Goal: Task Accomplishment & Management: Use online tool/utility

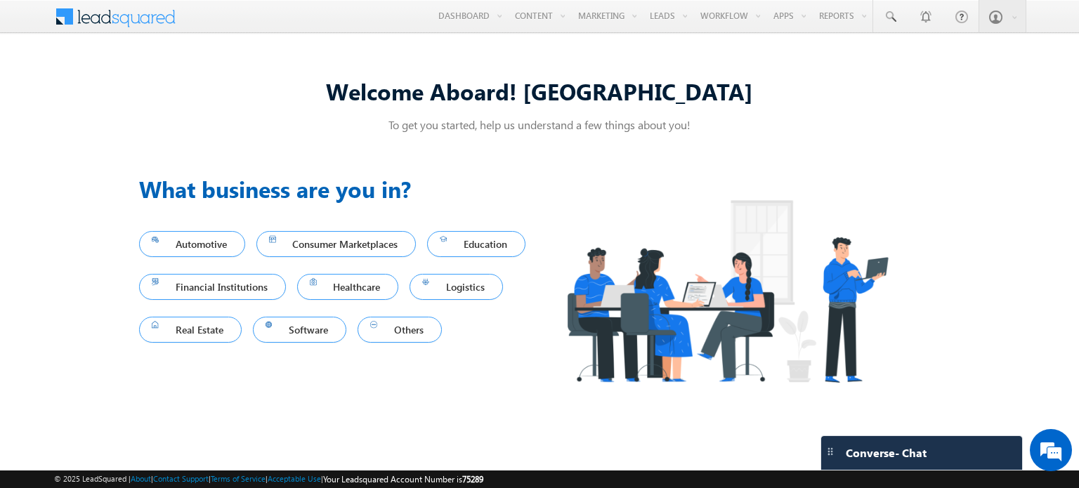
click at [638, 171] on div "Previous What business are you in? Automotive Consumer Marketplaces Education F…" at bounding box center [539, 292] width 801 height 275
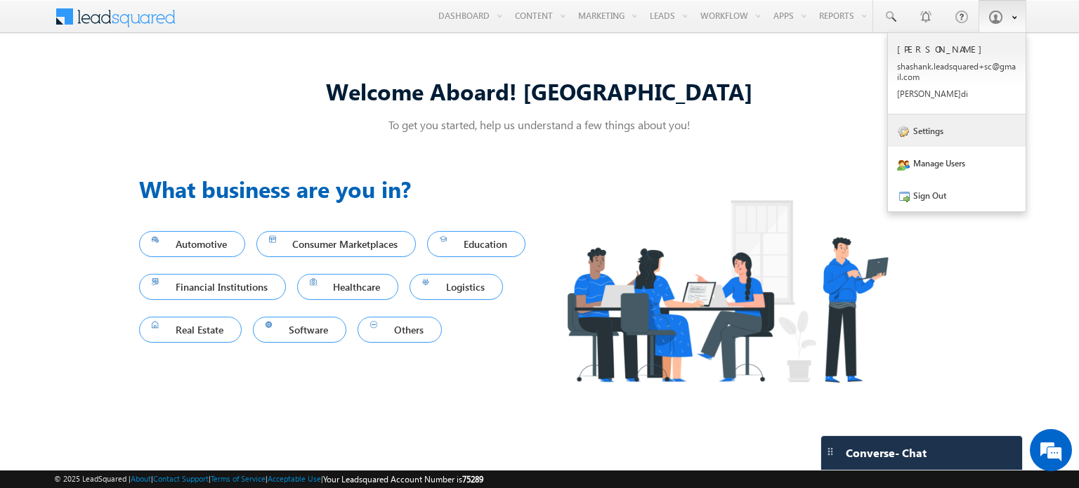
click at [945, 131] on link "Settings" at bounding box center [957, 130] width 138 height 32
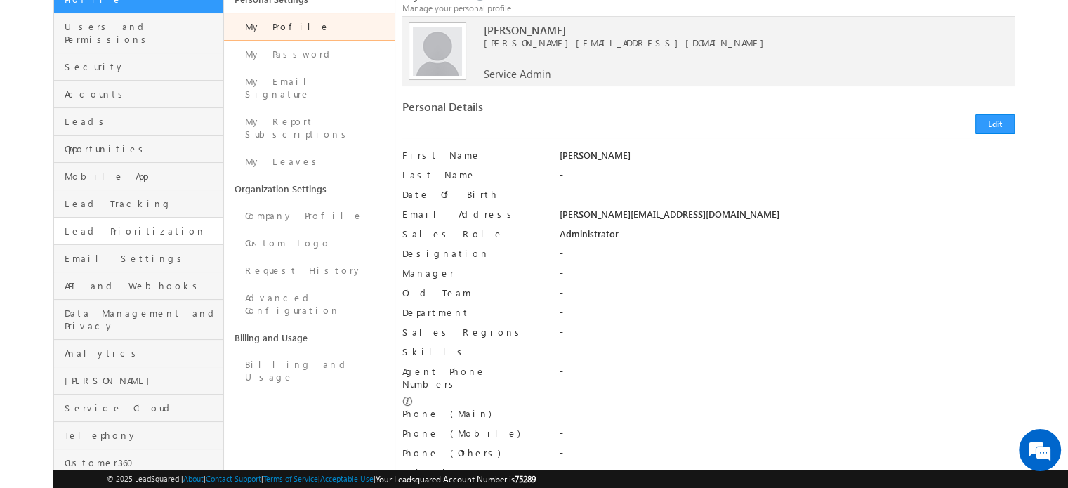
scroll to position [115, 0]
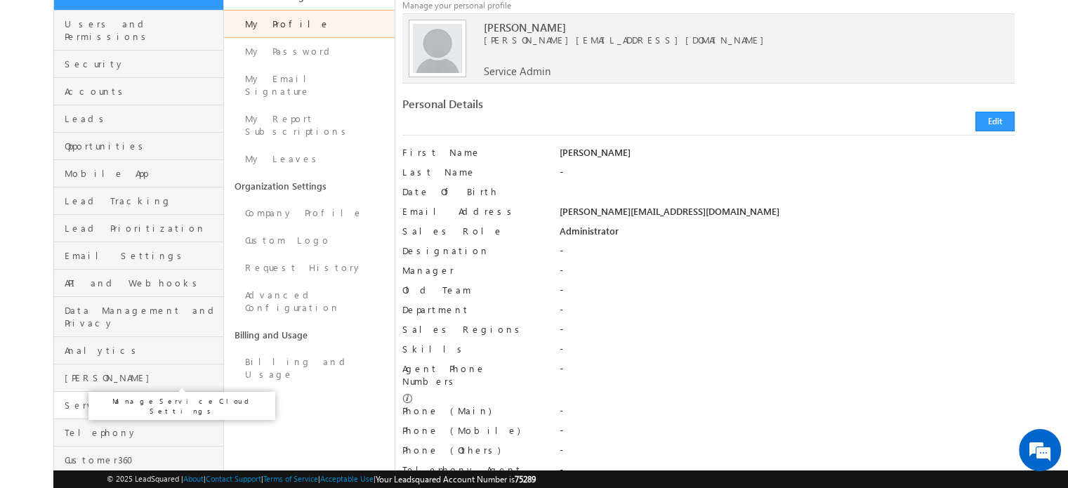
click at [101, 399] on span "Service Cloud" at bounding box center [142, 405] width 155 height 13
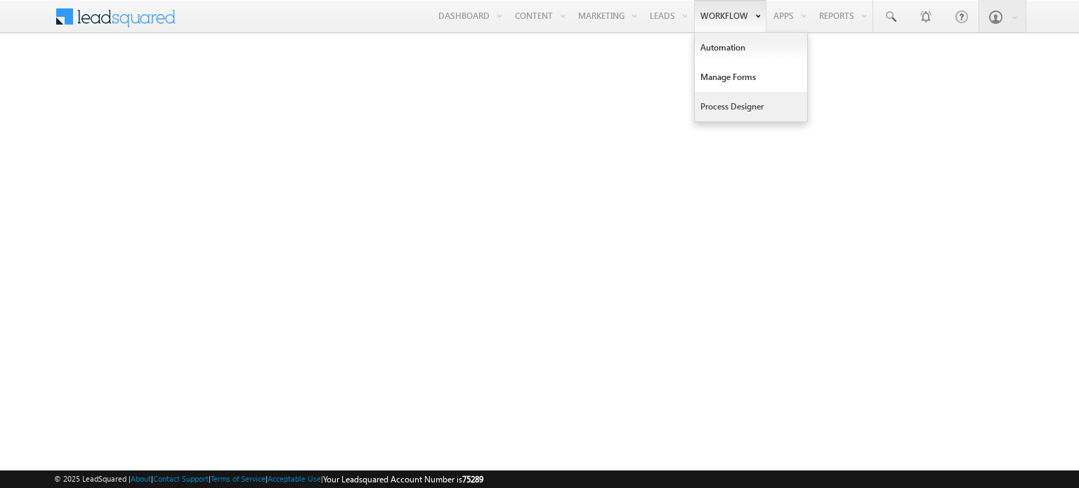
click at [727, 103] on link "Process Designer" at bounding box center [751, 106] width 112 height 29
click at [720, 39] on link "Automation" at bounding box center [751, 47] width 112 height 29
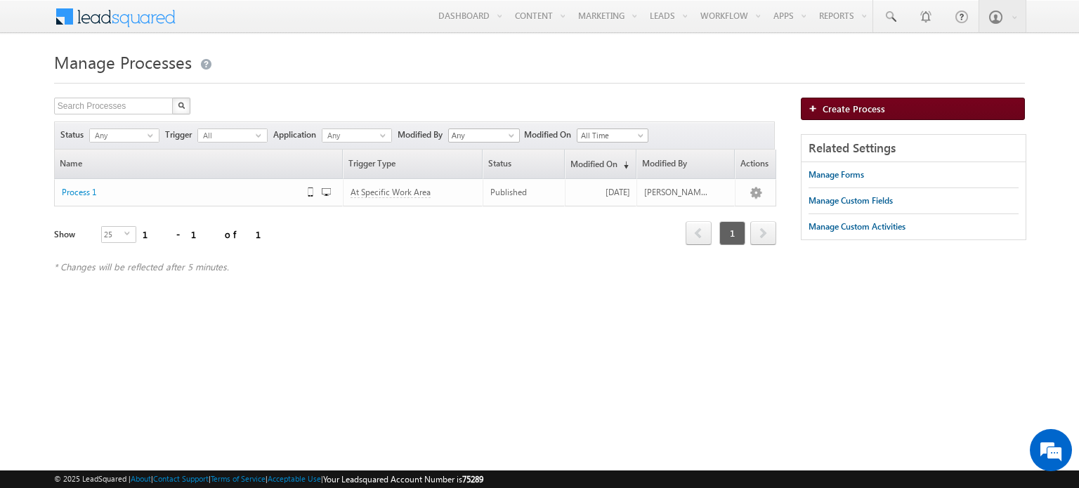
click at [834, 117] on link "Create Process" at bounding box center [913, 109] width 224 height 22
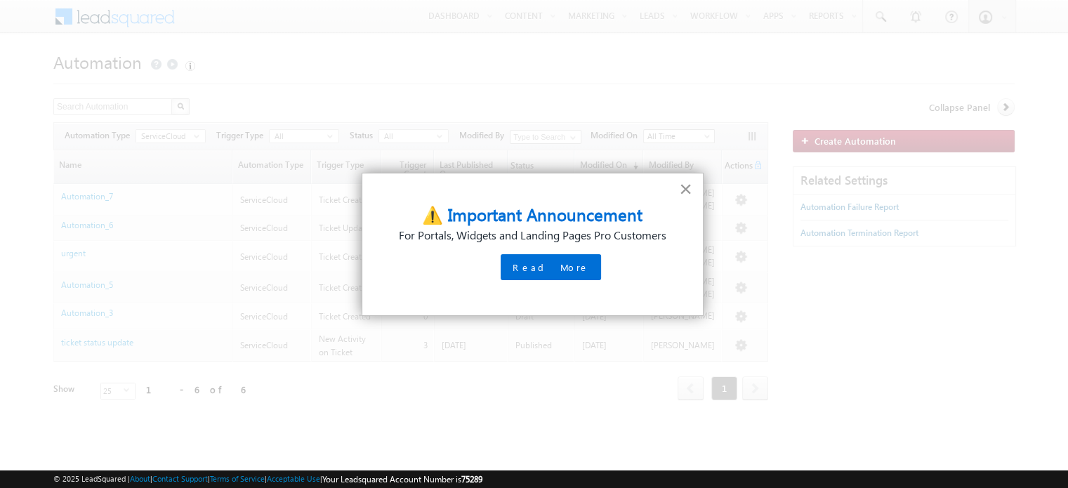
click at [688, 190] on button "×" at bounding box center [685, 189] width 13 height 22
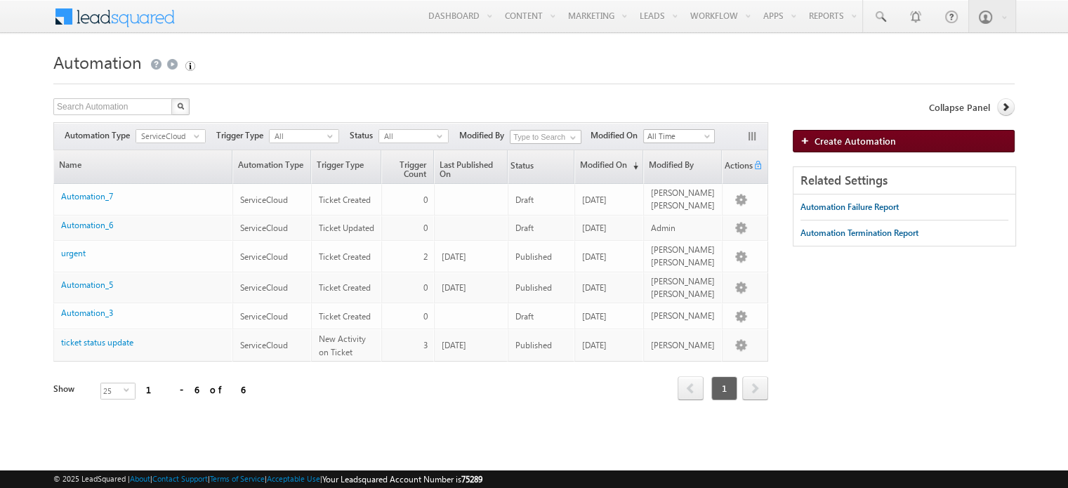
click at [844, 143] on span "Create Automation" at bounding box center [855, 141] width 81 height 12
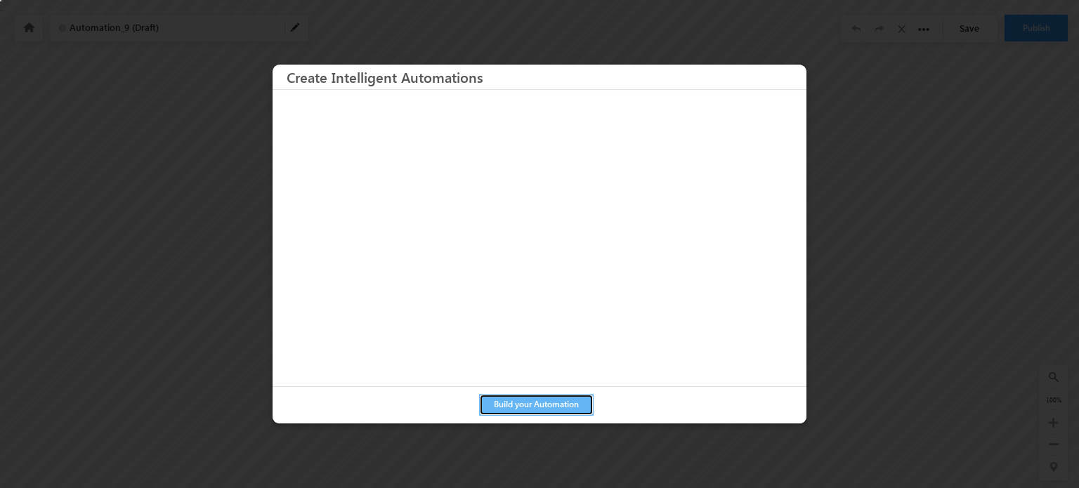
click at [547, 412] on button "Build your Automation" at bounding box center [536, 405] width 114 height 22
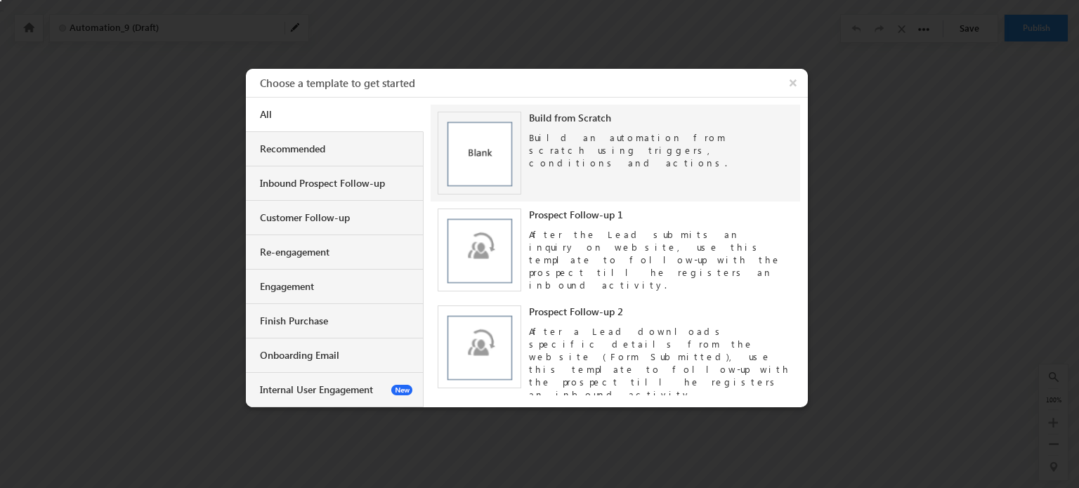
click at [488, 129] on img at bounding box center [480, 154] width 84 height 84
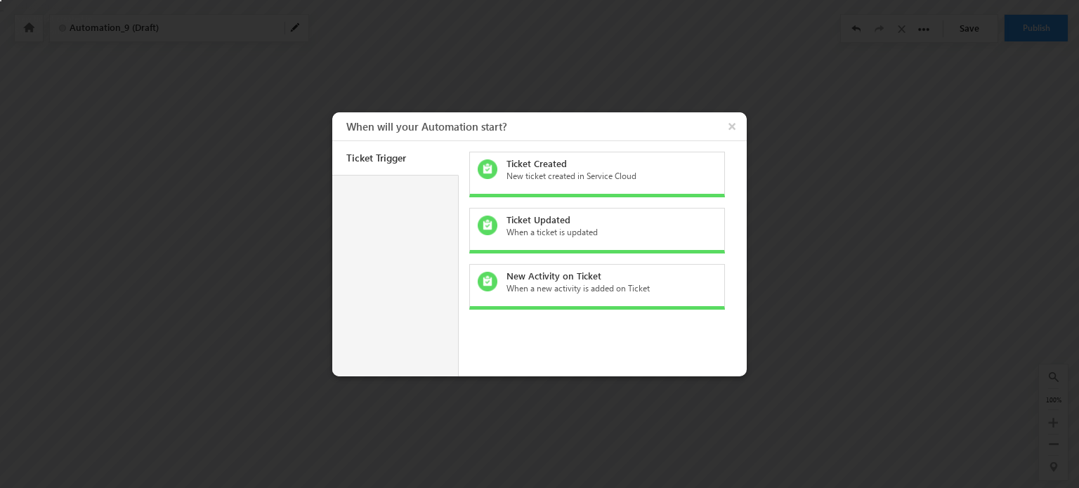
click at [545, 176] on div "New ticket created in Service Cloud" at bounding box center [605, 176] width 198 height 13
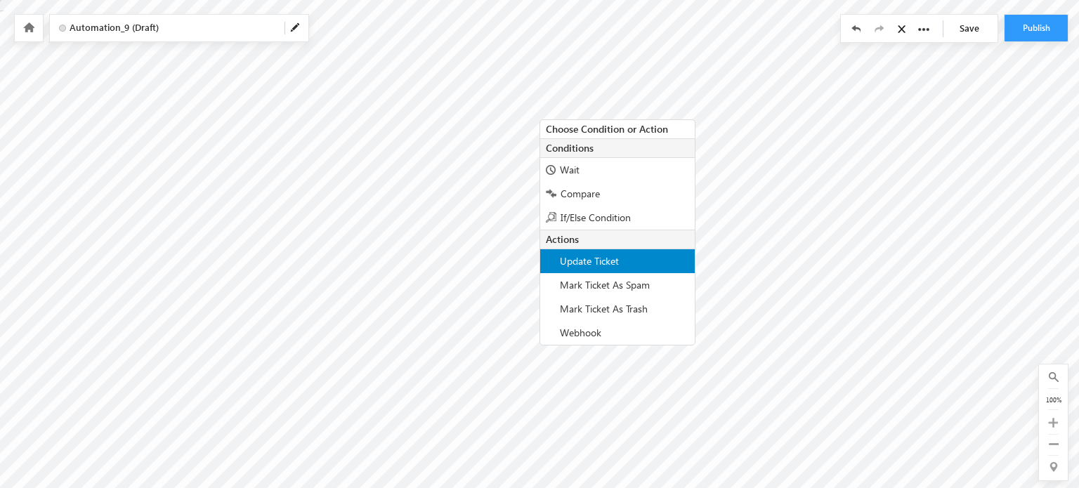
click at [598, 257] on span "Update Ticket" at bounding box center [589, 260] width 59 height 13
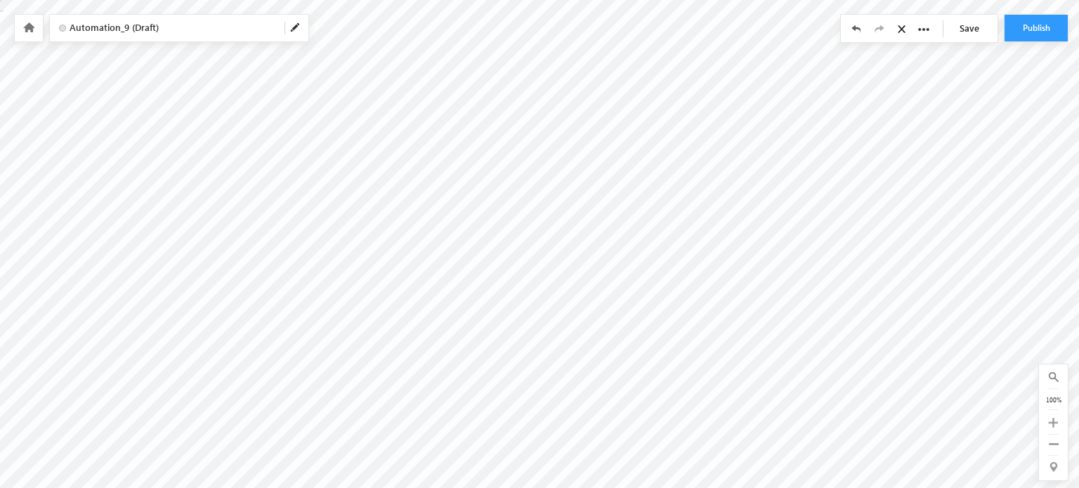
click at [211, 29] on span "Automation_9 (Draft)" at bounding box center [172, 27] width 204 height 13
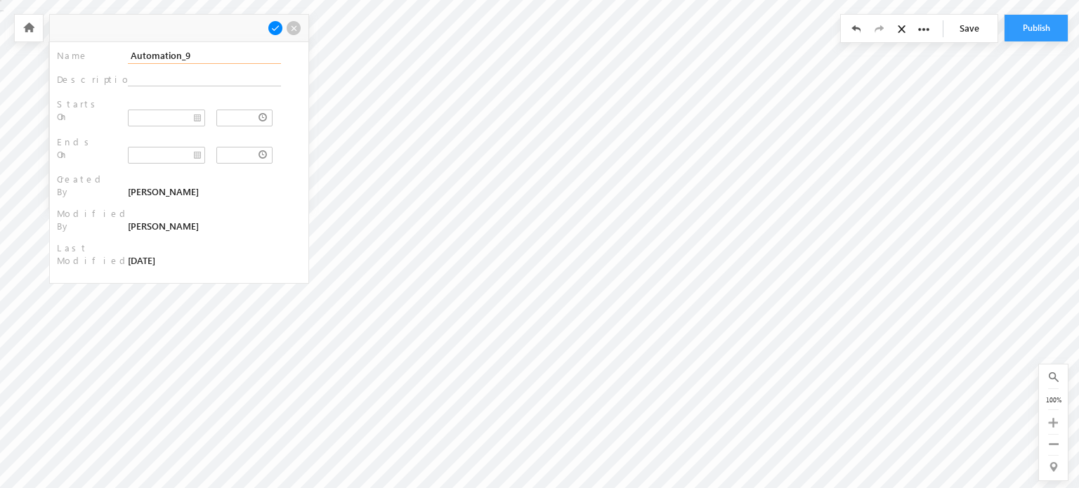
drag, startPoint x: 187, startPoint y: 53, endPoint x: 112, endPoint y: 55, distance: 74.5
click at [112, 55] on div "Name : Automation_9" at bounding box center [179, 56] width 244 height 15
type input "testinggggg"
click at [275, 25] on span at bounding box center [275, 27] width 15 height 15
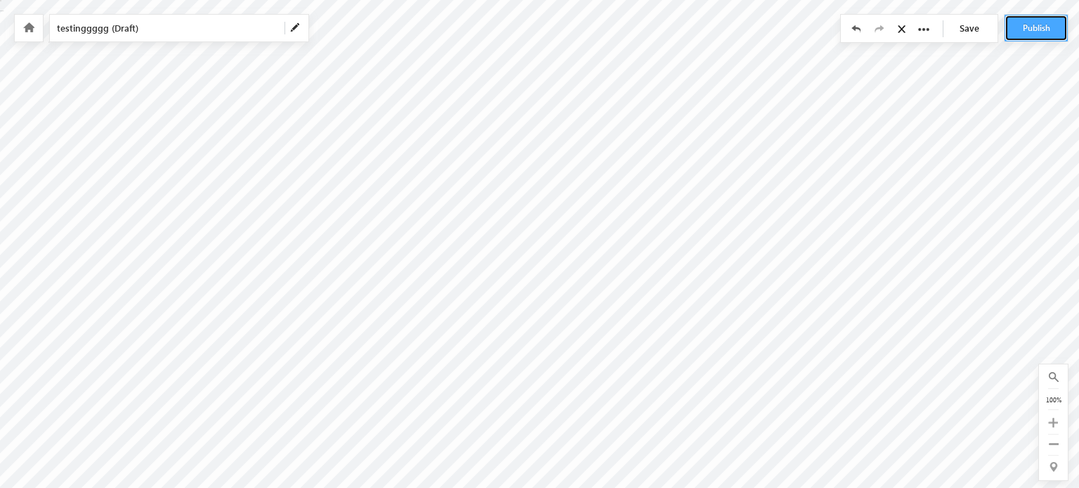
click at [1031, 27] on button "Publish" at bounding box center [1035, 28] width 63 height 27
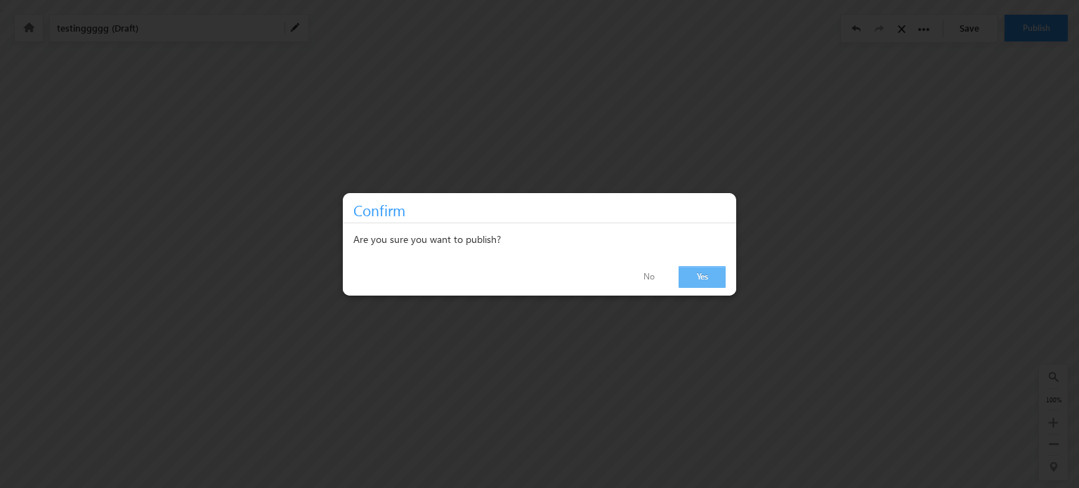
click at [699, 275] on link "Yes" at bounding box center [701, 277] width 47 height 22
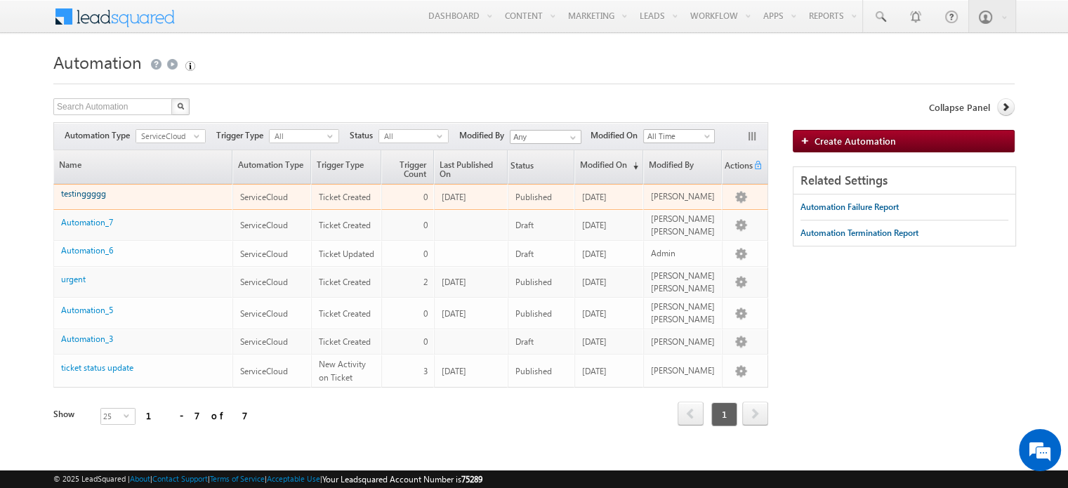
click at [84, 190] on link "testinggggg" at bounding box center [83, 193] width 45 height 11
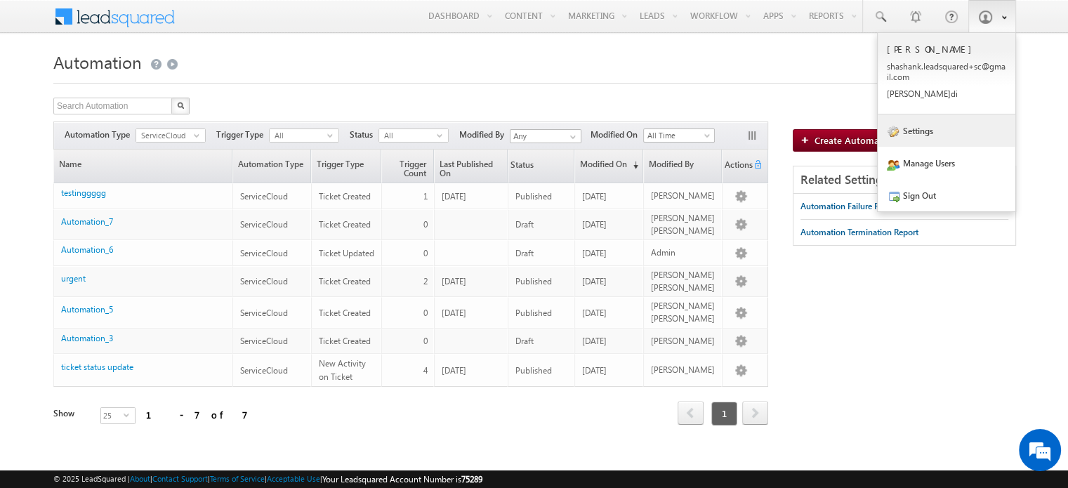
click at [924, 132] on link "Settings" at bounding box center [947, 130] width 138 height 32
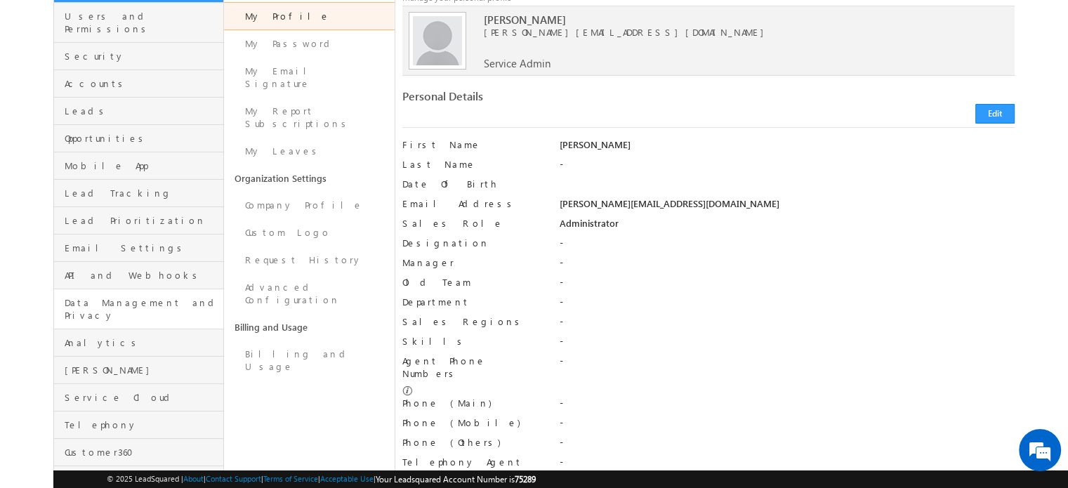
scroll to position [124, 0]
click at [107, 390] on span "Service Cloud" at bounding box center [142, 396] width 155 height 13
